Goal: Task Accomplishment & Management: Manage account settings

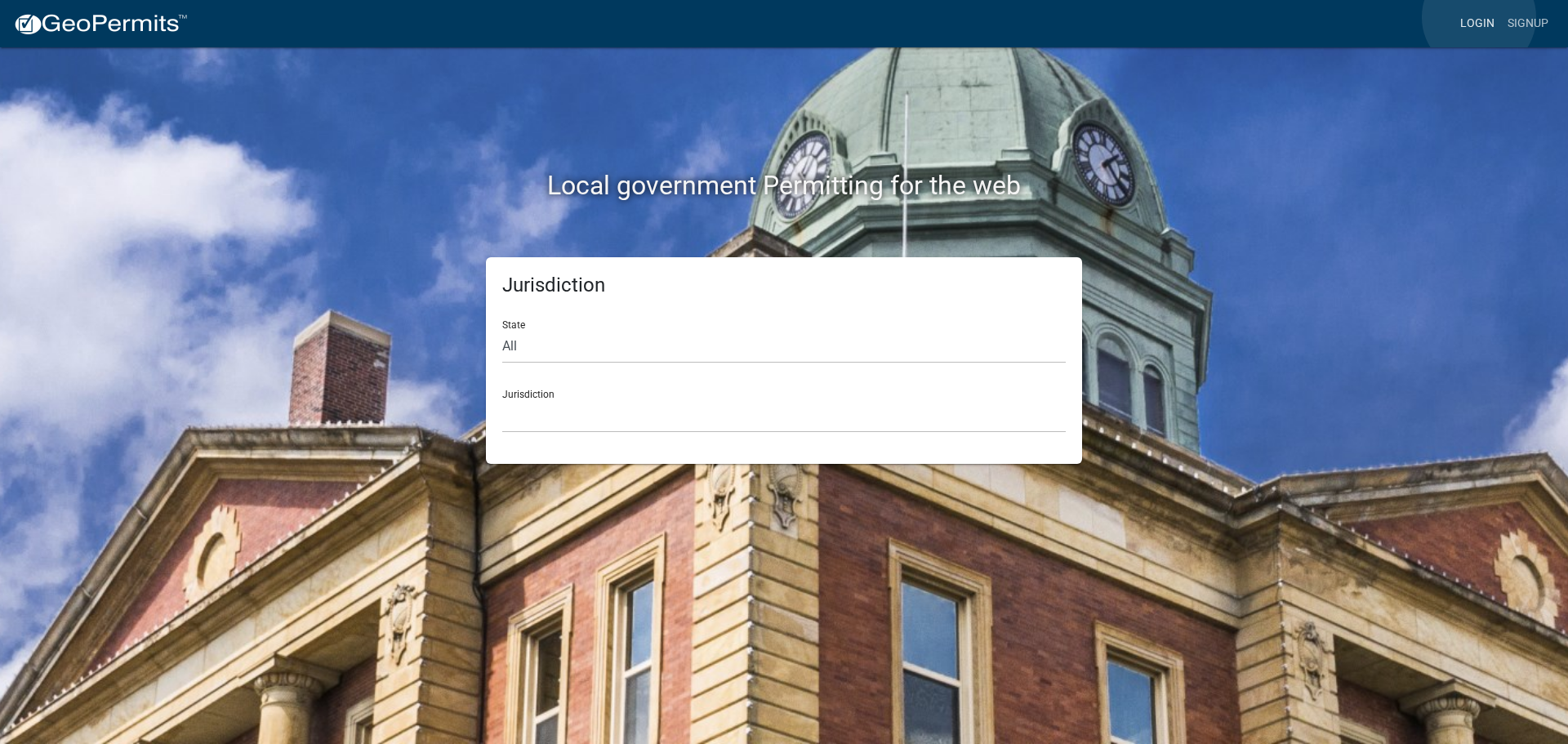
click at [1479, 16] on link "Login" at bounding box center [1477, 24] width 47 height 31
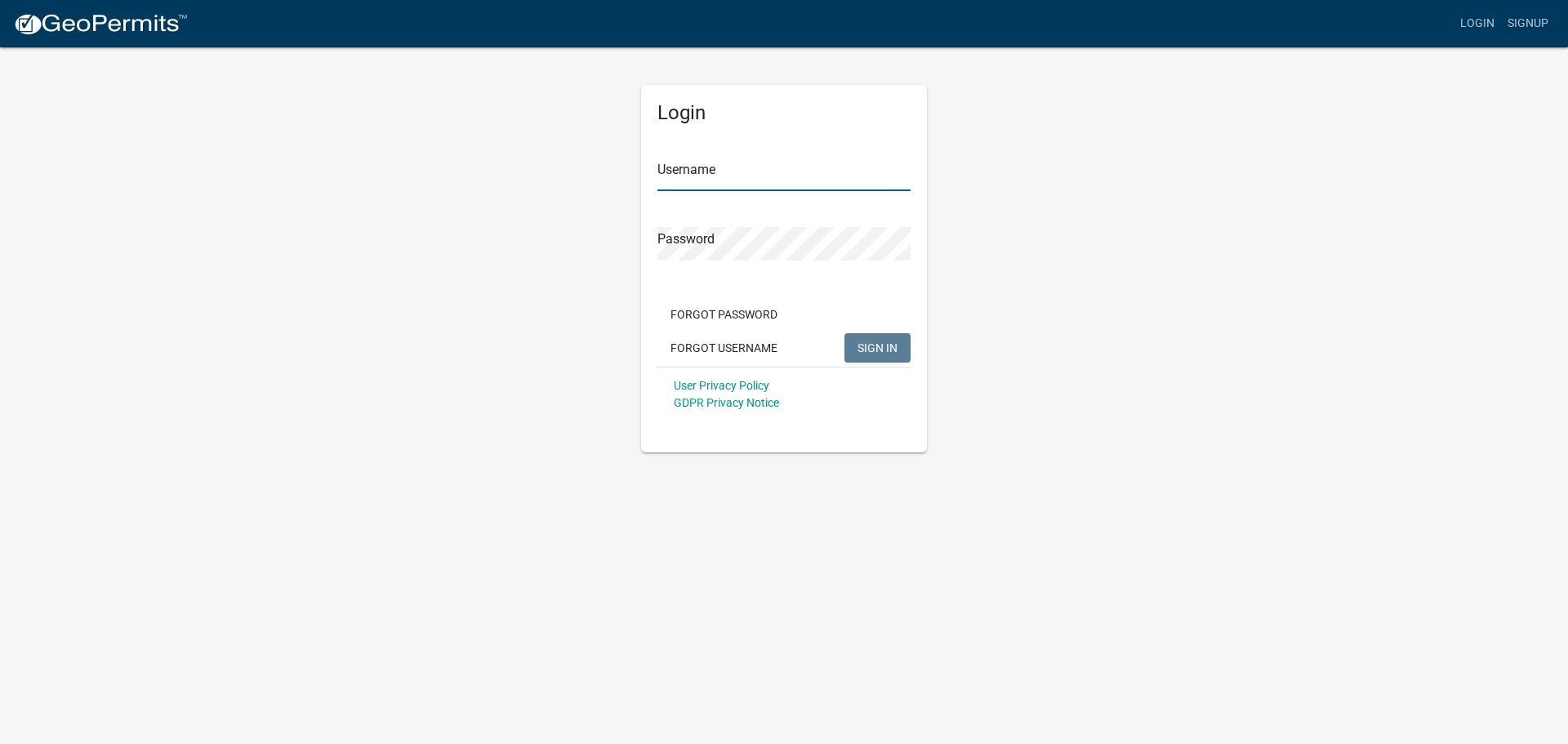
type input "kjhouse"
click at [863, 354] on span "SIGN IN" at bounding box center [878, 347] width 40 height 13
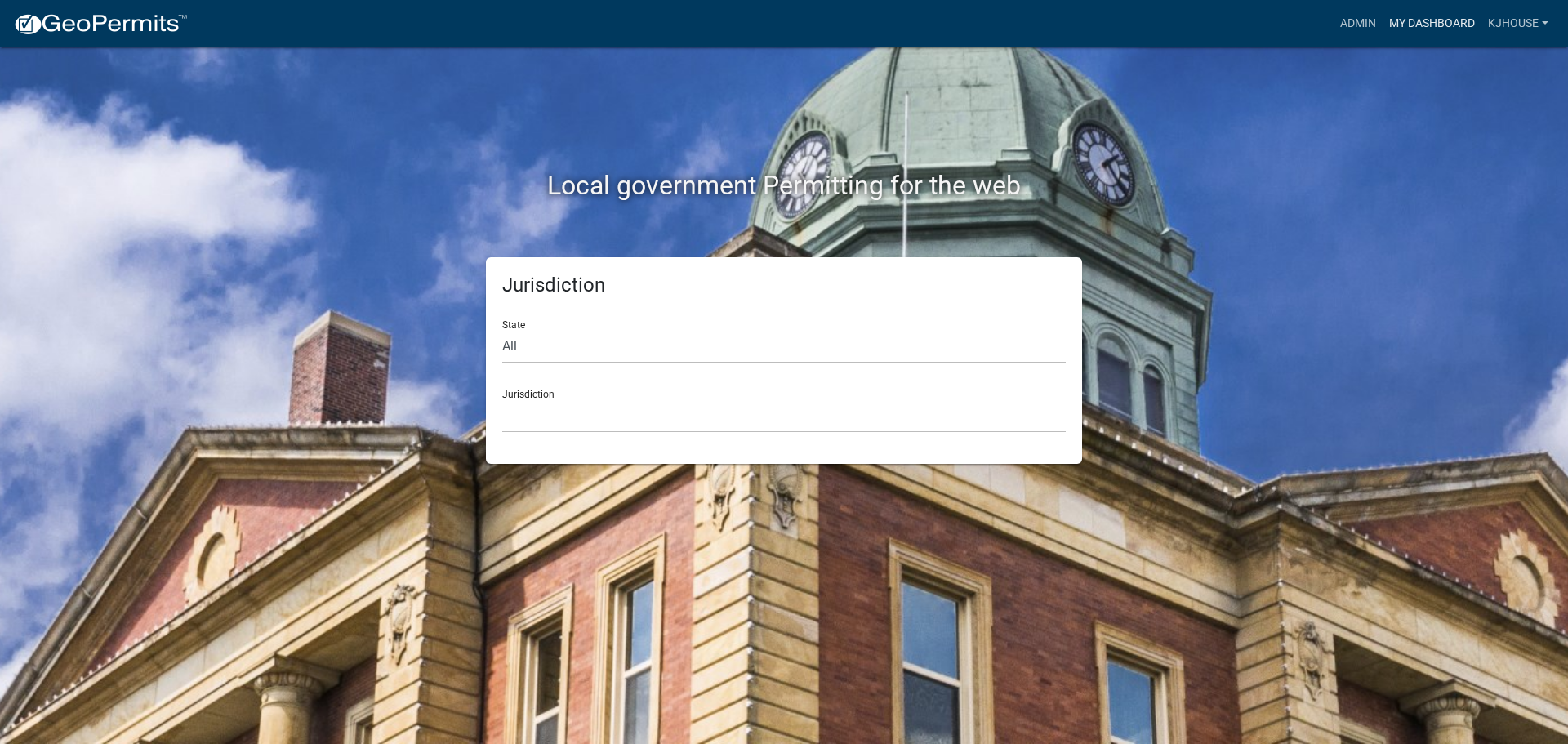
click at [1414, 23] on link "My Dashboard" at bounding box center [1432, 24] width 98 height 31
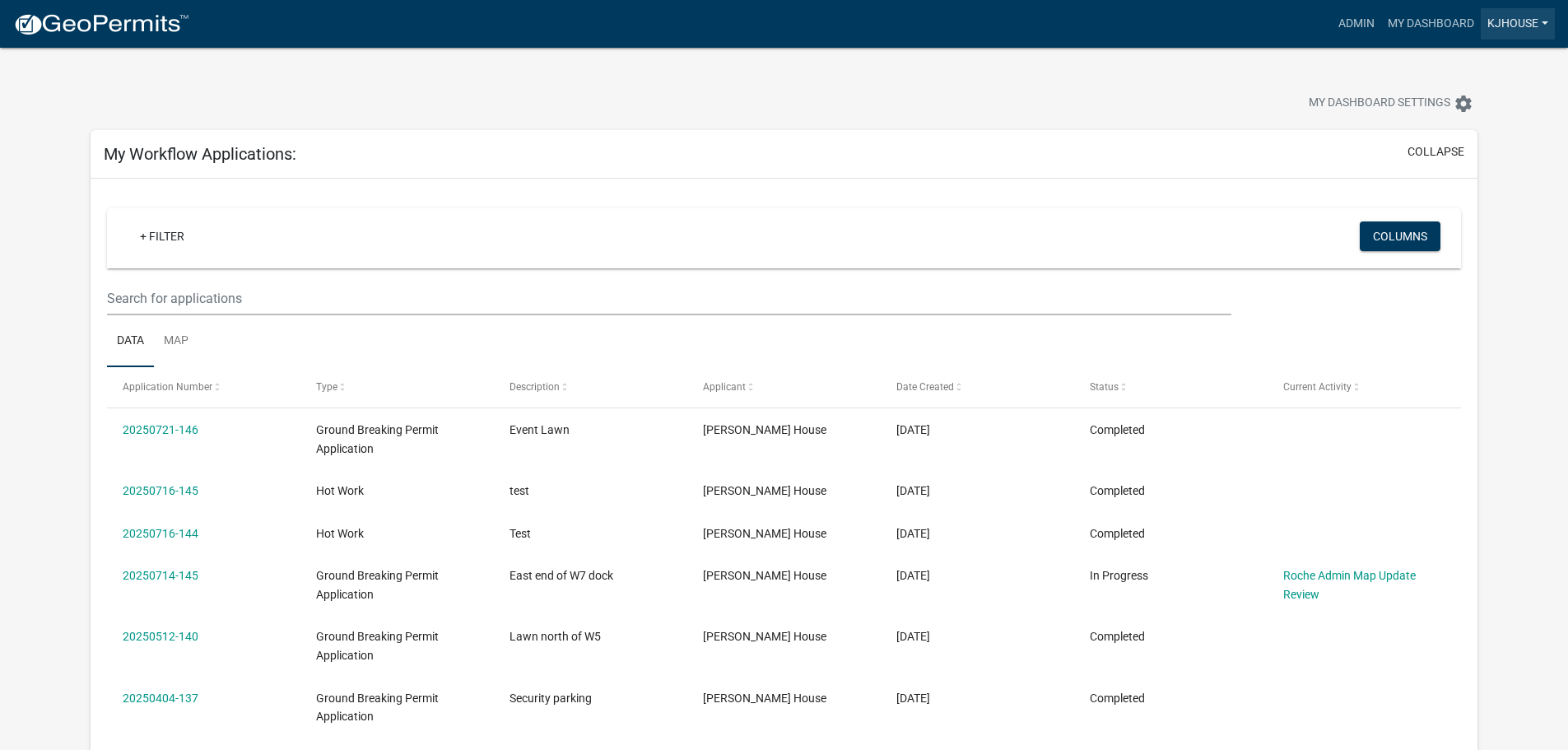
click at [1516, 17] on link "kjhouse" at bounding box center [1517, 24] width 74 height 31
click at [1449, 167] on link "Logout" at bounding box center [1489, 160] width 132 height 39
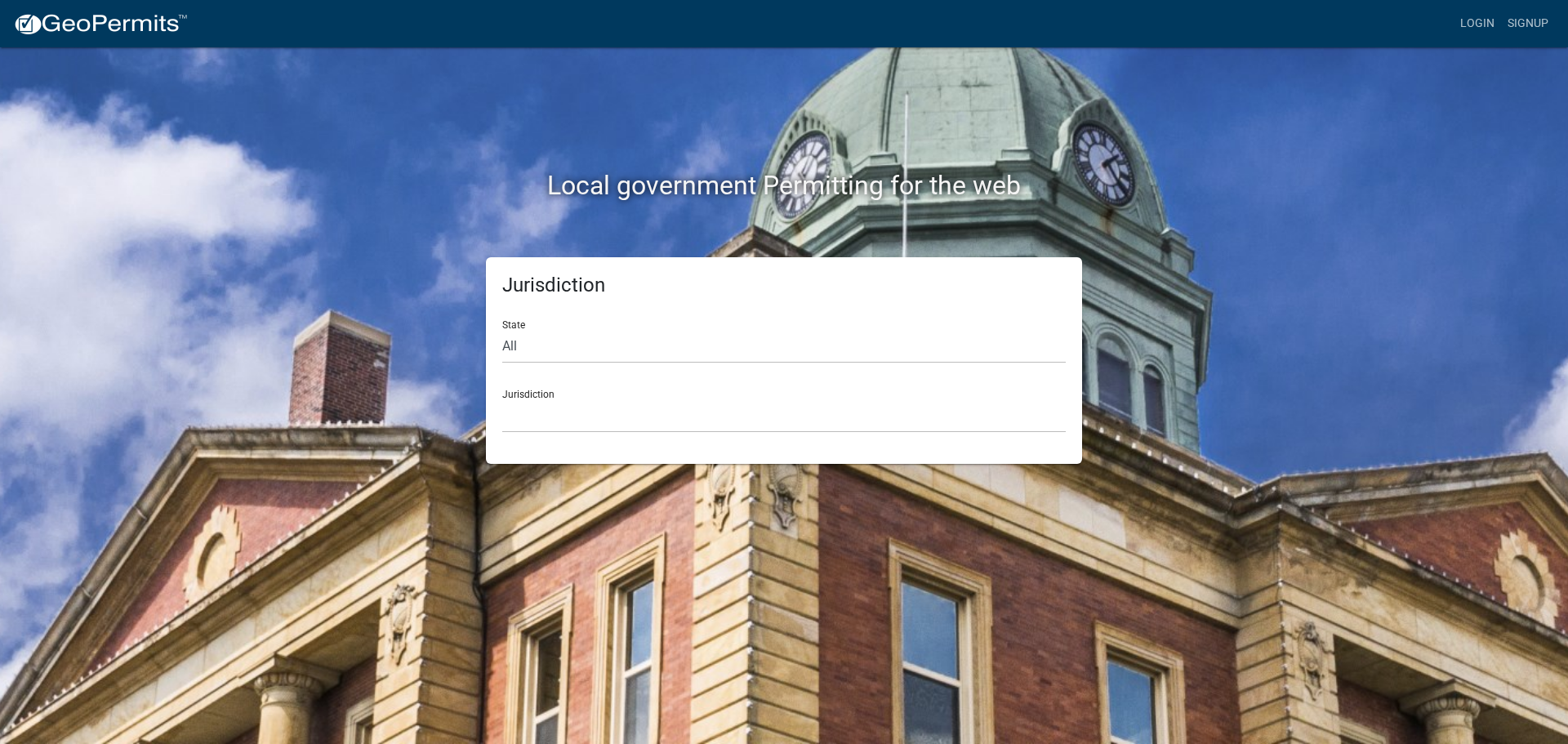
drag, startPoint x: 808, startPoint y: 0, endPoint x: 799, endPoint y: 110, distance: 110.4
click at [1096, 123] on div "Local government Permitting for the web" at bounding box center [784, 151] width 931 height 209
